Goal: Task Accomplishment & Management: Manage account settings

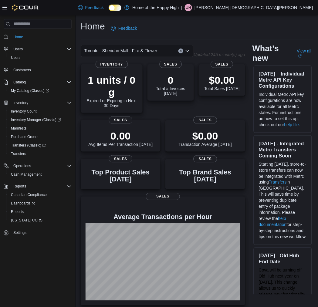
click at [299, 7] on p "[PERSON_NAME] [DEMOGRAPHIC_DATA][PERSON_NAME]" at bounding box center [253, 7] width 118 height 7
click at [272, 62] on span "Sign Out" at bounding box center [274, 60] width 16 height 6
